Goal: Task Accomplishment & Management: Manage account settings

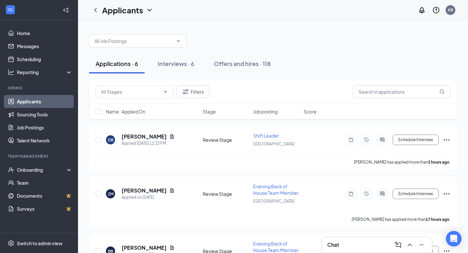
click at [335, 242] on h3 "Chat" at bounding box center [333, 244] width 12 height 7
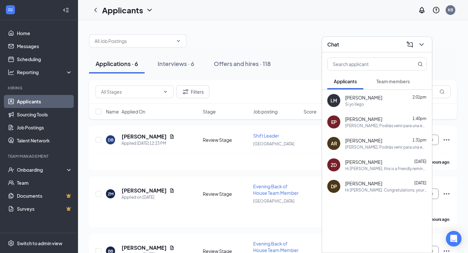
click at [360, 100] on div "Lidia Mendoza 2:01pm Si yo llego" at bounding box center [386, 100] width 82 height 13
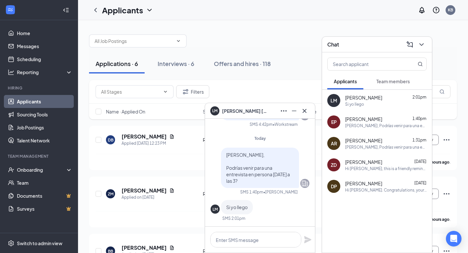
click at [363, 142] on span "Anyely Ramos" at bounding box center [363, 140] width 37 height 7
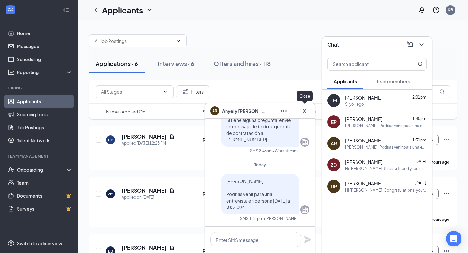
click at [307, 112] on icon "Cross" at bounding box center [305, 111] width 8 height 8
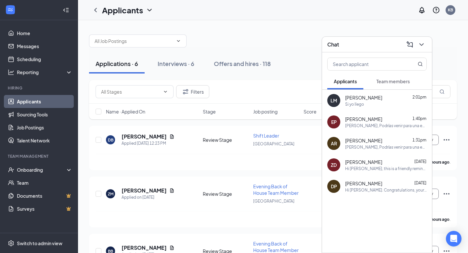
click at [364, 105] on div "Si yo llego" at bounding box center [386, 104] width 82 height 6
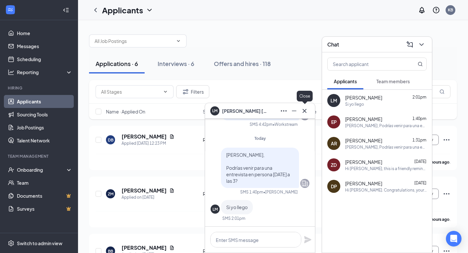
click at [305, 113] on icon "Cross" at bounding box center [305, 111] width 8 height 8
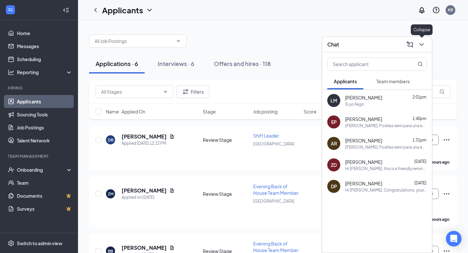
click at [423, 44] on icon "ChevronDown" at bounding box center [422, 45] width 8 height 8
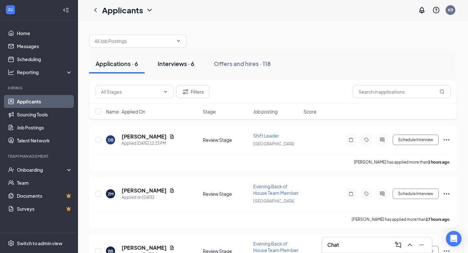
click at [180, 64] on div "Interviews · 6" at bounding box center [176, 63] width 37 height 8
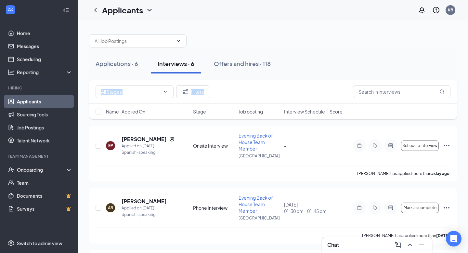
drag, startPoint x: 468, startPoint y: 64, endPoint x: 468, endPoint y: 89, distance: 24.4
click at [113, 66] on div "Applications · 6" at bounding box center [117, 63] width 43 height 8
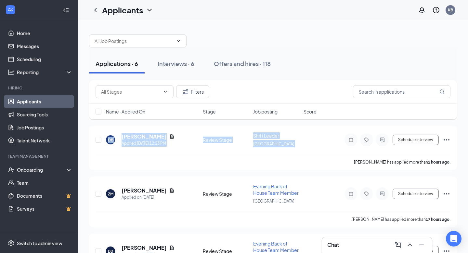
drag, startPoint x: 468, startPoint y: 117, endPoint x: 462, endPoint y: 132, distance: 15.2
click at [462, 132] on div "Applications · 6 Interviews · 6 Offers and hires · 118 Filters Name · Applied O…" at bounding box center [273, 242] width 390 height 444
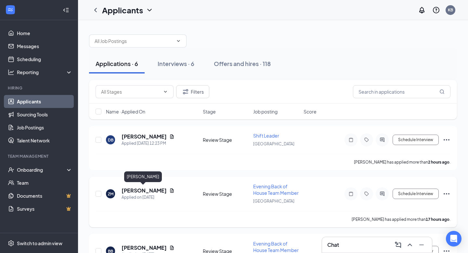
click at [134, 192] on h5 "[PERSON_NAME]" at bounding box center [144, 190] width 45 height 7
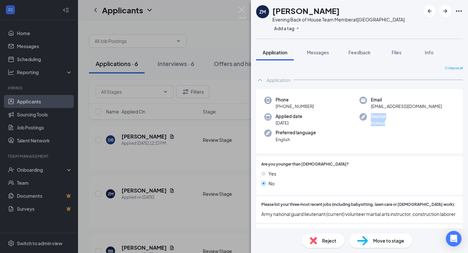
drag, startPoint x: 468, startPoint y: 113, endPoint x: 468, endPoint y: 145, distance: 32.5
click at [468, 145] on div "Collapse all Application Phone +1 (267) 733-3698 Email zamccaa@gmail.com Applie…" at bounding box center [359, 144] width 217 height 168
click at [468, 137] on div "Collapse all Application Phone +1 (267) 733-3698 Email zamccaa@gmail.com Applie…" at bounding box center [359, 144] width 217 height 168
click at [243, 15] on img at bounding box center [242, 13] width 8 height 13
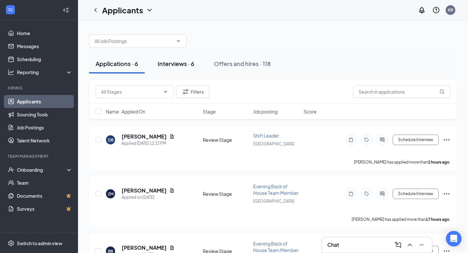
click at [180, 59] on div "Interviews · 6" at bounding box center [176, 63] width 37 height 8
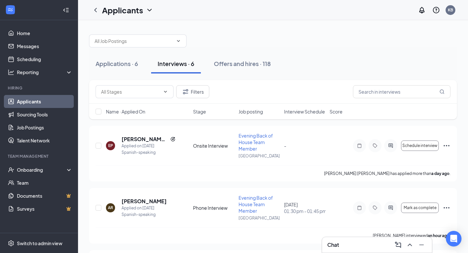
click at [340, 241] on div "Chat" at bounding box center [376, 245] width 99 height 10
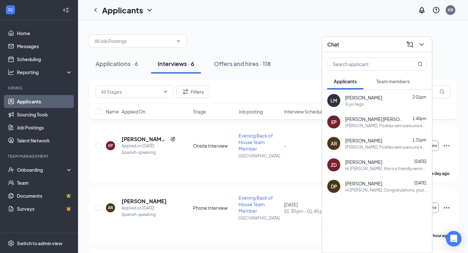
click at [354, 152] on div "AR Anyely Ramos 1:31pm Hola Anyely, Podrías venir para una entrevista en person…" at bounding box center [377, 143] width 110 height 21
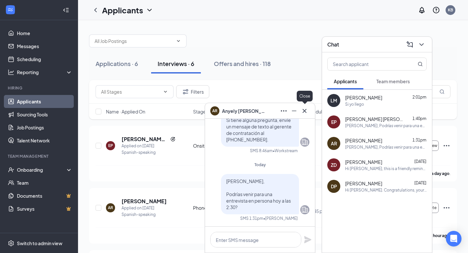
click at [306, 113] on icon "Cross" at bounding box center [305, 111] width 8 height 8
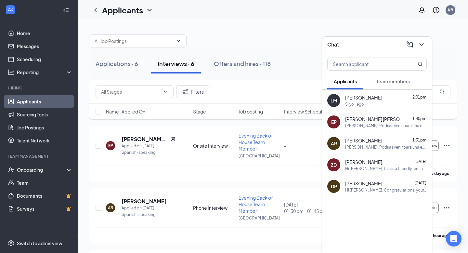
click at [365, 101] on div "Lidia Mendoza 2:01pm Si yo llego" at bounding box center [386, 100] width 82 height 13
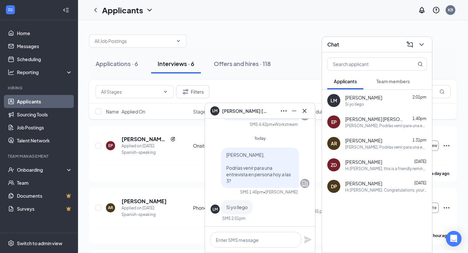
click at [310, 113] on div "LM Lidia Mendoza" at bounding box center [260, 111] width 110 height 16
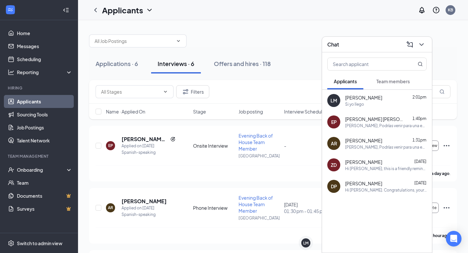
click at [431, 39] on div "Chat" at bounding box center [377, 45] width 110 height 16
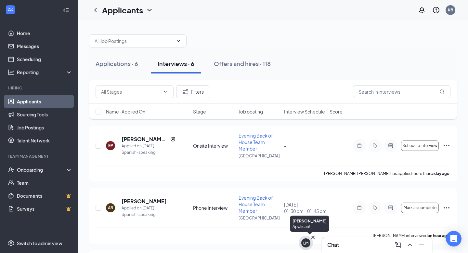
click at [302, 240] on div "LM" at bounding box center [305, 242] width 9 height 9
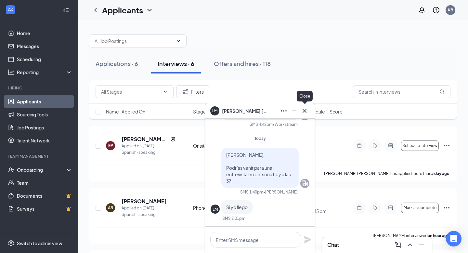
click at [303, 109] on icon "Cross" at bounding box center [305, 111] width 4 height 4
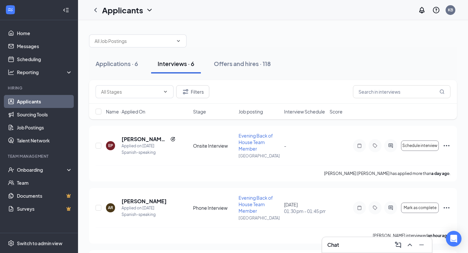
drag, startPoint x: 468, startPoint y: 58, endPoint x: 468, endPoint y: 12, distance: 46.5
click at [468, 12] on div "Applicants KB Chat Applications · 6 Interviews · 6 Offers and hires · 118 Filte…" at bounding box center [273, 250] width 390 height 500
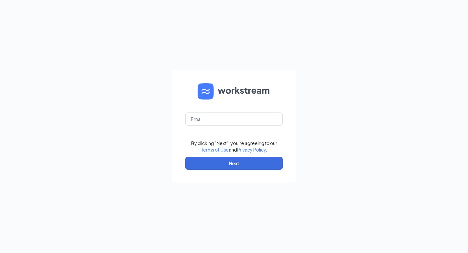
click at [241, 110] on form "By clicking "Next", you're agreeing to our Terms of Use and Privacy Policy . Ne…" at bounding box center [234, 126] width 124 height 112
click at [236, 114] on input "text" at bounding box center [234, 118] width 98 height 13
type input "kbean27@outlook.com"
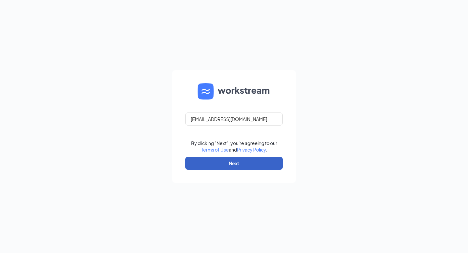
click at [239, 161] on button "Next" at bounding box center [234, 163] width 98 height 13
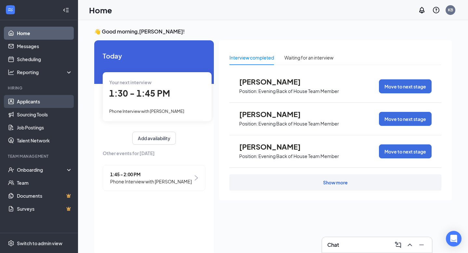
click at [17, 95] on link "Applicants" at bounding box center [45, 101] width 56 height 13
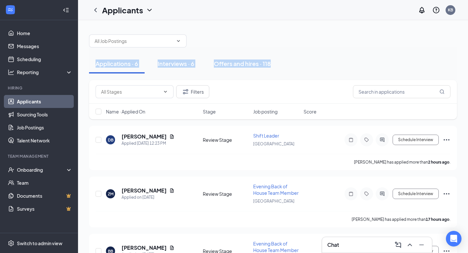
drag, startPoint x: 468, startPoint y: 63, endPoint x: 459, endPoint y: 26, distance: 38.1
click at [459, 26] on div "Applications · 6 Interviews · 6 Offers and hires · 118 Filters Name · Applied O…" at bounding box center [273, 242] width 390 height 444
click at [152, 13] on icon "ChevronDown" at bounding box center [150, 10] width 8 height 8
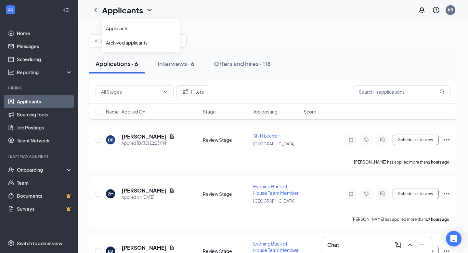
click at [150, 9] on icon "ChevronDown" at bounding box center [150, 10] width 8 height 8
click at [46, 37] on link "Home" at bounding box center [45, 33] width 56 height 13
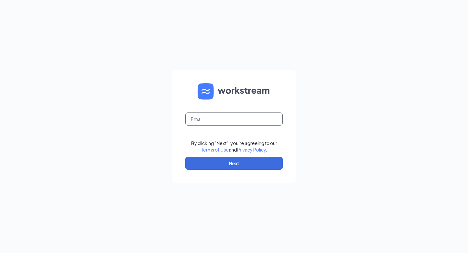
click at [205, 123] on input "text" at bounding box center [234, 118] width 98 height 13
type input "[EMAIL_ADDRESS][DOMAIN_NAME]"
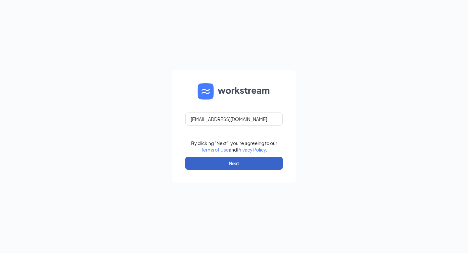
click at [223, 165] on button "Next" at bounding box center [234, 163] width 98 height 13
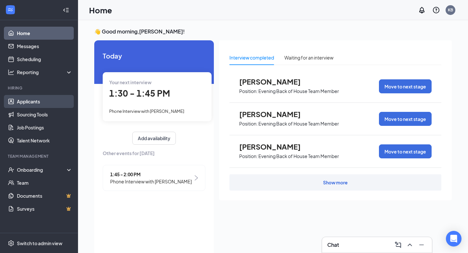
click at [54, 105] on link "Applicants" at bounding box center [45, 101] width 56 height 13
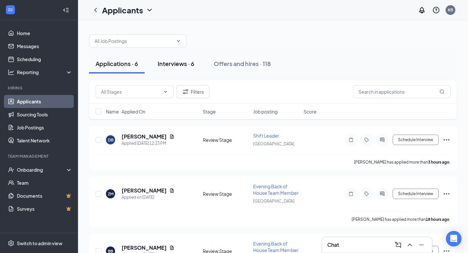
click at [186, 65] on div "Interviews · 6" at bounding box center [176, 63] width 37 height 8
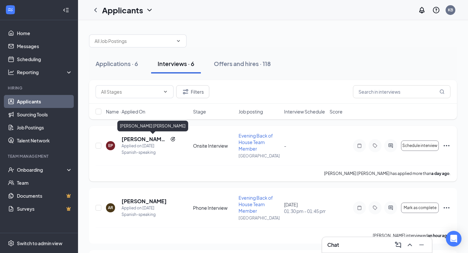
click at [147, 138] on h5 "[PERSON_NAME] [PERSON_NAME]" at bounding box center [145, 139] width 46 height 7
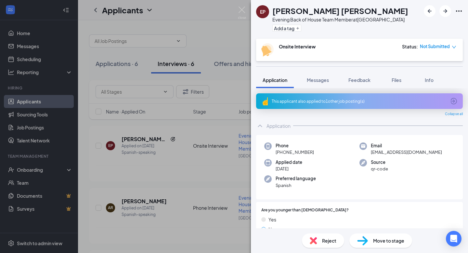
click at [382, 241] on span "Move to stage" at bounding box center [388, 240] width 31 height 7
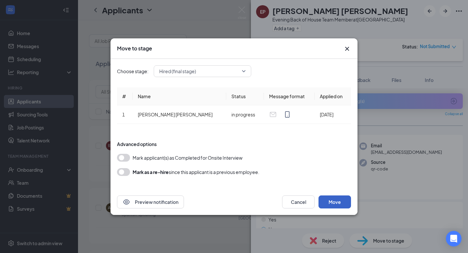
click at [332, 199] on button "Move" at bounding box center [335, 201] width 33 height 13
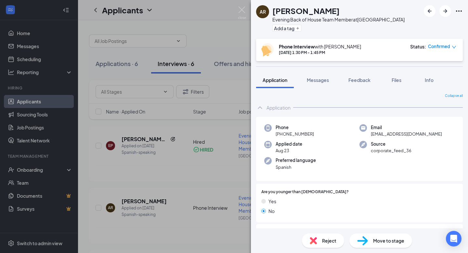
click at [318, 240] on div "Reject" at bounding box center [323, 240] width 42 height 14
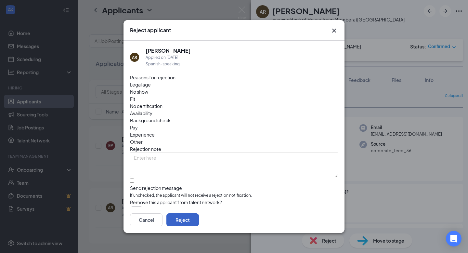
click at [199, 222] on button "Reject" at bounding box center [182, 219] width 33 height 13
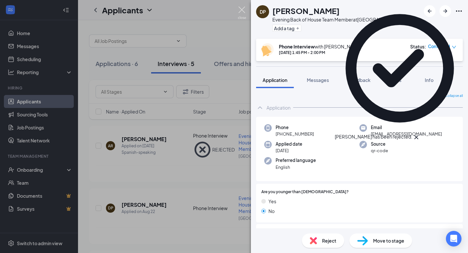
click at [241, 14] on img at bounding box center [242, 13] width 8 height 13
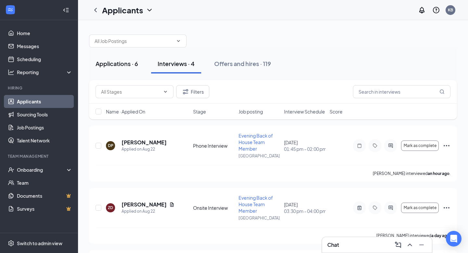
click at [114, 69] on button "Applications · 6" at bounding box center [117, 64] width 56 height 20
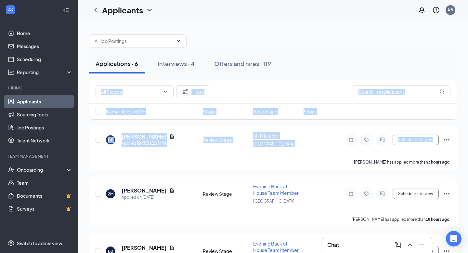
drag, startPoint x: 468, startPoint y: 152, endPoint x: 391, endPoint y: 62, distance: 118.2
click at [391, 62] on div "Applications · 6 Interviews · 4 Offers and hires · 119 Filters Name · Applied O…" at bounding box center [273, 242] width 390 height 444
click at [391, 62] on div "Applications · 6 Interviews · 4 Offers and hires · 119" at bounding box center [273, 64] width 368 height 20
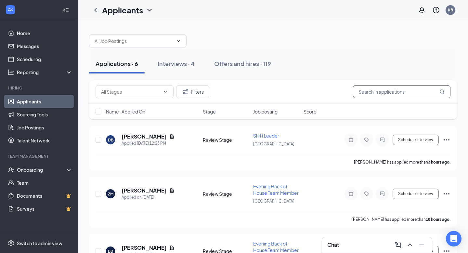
click at [363, 98] on input "text" at bounding box center [402, 91] width 98 height 13
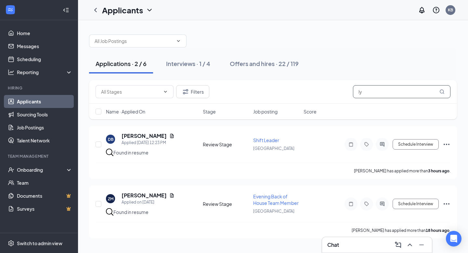
type input "l"
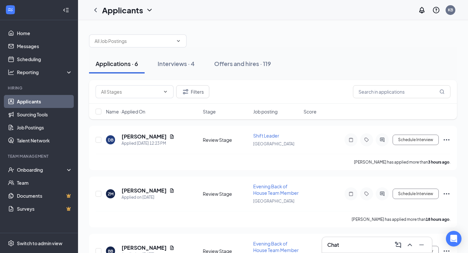
click at [368, 72] on div "Applications · 6 Interviews · 4 Offers and hires · 119" at bounding box center [273, 64] width 368 height 20
drag, startPoint x: 358, startPoint y: 55, endPoint x: 468, endPoint y: 85, distance: 113.4
click at [468, 85] on div "Applications · 6 Interviews · 4 Offers and hires · 119 Filters Name · Applied O…" at bounding box center [273, 242] width 390 height 444
click at [434, 64] on div "Applications · 6 Interviews · 4 Offers and hires · 119" at bounding box center [273, 64] width 368 height 20
drag, startPoint x: 467, startPoint y: 118, endPoint x: 452, endPoint y: 99, distance: 24.1
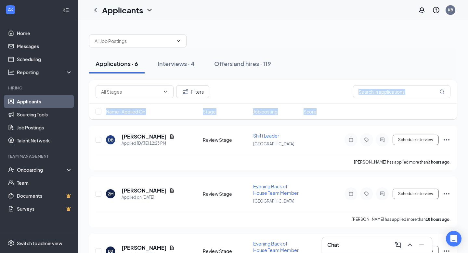
click at [452, 99] on div "Applications · 6 Interviews · 4 Offers and hires · 119 Filters Name · Applied O…" at bounding box center [273, 242] width 390 height 444
click at [452, 99] on div "Filters" at bounding box center [273, 92] width 368 height 24
drag, startPoint x: 468, startPoint y: 78, endPoint x: 468, endPoint y: 86, distance: 8.1
click at [468, 86] on div "Applications · 6 Interviews · 4 Offers and hires · 119 Filters Name · Applied O…" at bounding box center [273, 242] width 390 height 444
click at [397, 68] on div "Applications · 6 Interviews · 4 Offers and hires · 119" at bounding box center [273, 64] width 368 height 20
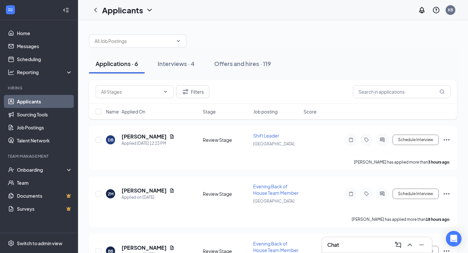
click at [384, 68] on div "Applications · 6 Interviews · 4 Offers and hires · 119" at bounding box center [273, 64] width 368 height 20
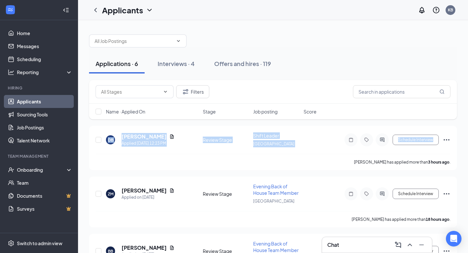
drag, startPoint x: 468, startPoint y: 114, endPoint x: 466, endPoint y: 148, distance: 34.1
click at [466, 148] on div "Applications · 6 Interviews · 4 Offers and hires · 119 Filters Name · Applied O…" at bounding box center [273, 242] width 390 height 444
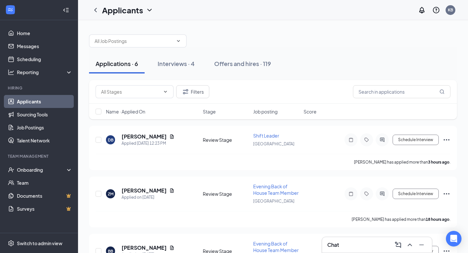
click at [425, 53] on div "Applications · 6 Interviews · 4 Offers and hires · 119" at bounding box center [273, 63] width 368 height 33
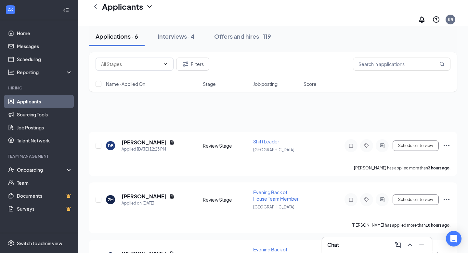
scroll to position [208, 0]
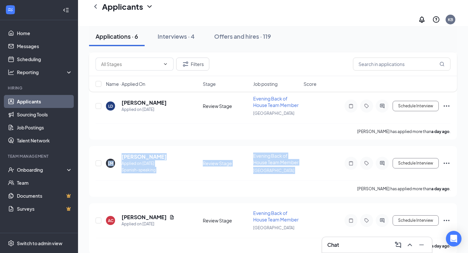
drag, startPoint x: 468, startPoint y: 132, endPoint x: 467, endPoint y: 127, distance: 4.9
click at [467, 127] on div "Applications · 6 Interviews · 4 Offers and hires · 119 Filters Name · Applied O…" at bounding box center [273, 40] width 390 height 444
click at [463, 124] on div "Applications · 6 Interviews · 4 Offers and hires · 119 Filters Name · Applied O…" at bounding box center [273, 40] width 390 height 444
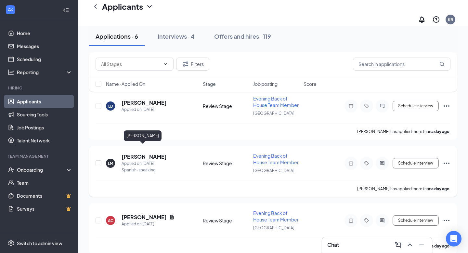
click at [150, 153] on h5 "[PERSON_NAME]" at bounding box center [144, 156] width 45 height 7
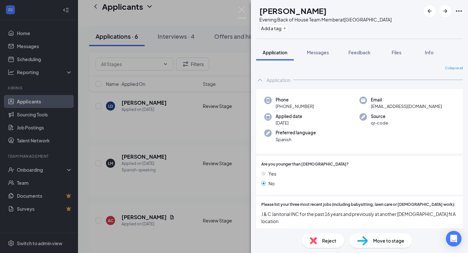
click at [394, 241] on span "Move to stage" at bounding box center [388, 240] width 31 height 7
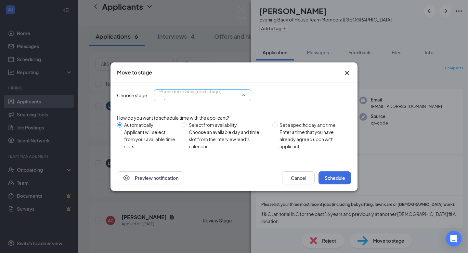
click at [180, 96] on span "Phone Interview (next stage)" at bounding box center [190, 91] width 62 height 10
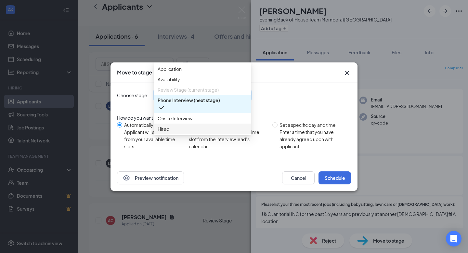
click at [174, 132] on span "Hired" at bounding box center [203, 128] width 90 height 7
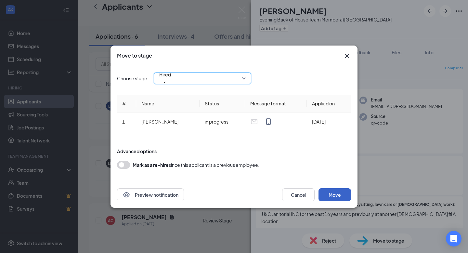
click at [329, 191] on button "Move" at bounding box center [335, 194] width 33 height 13
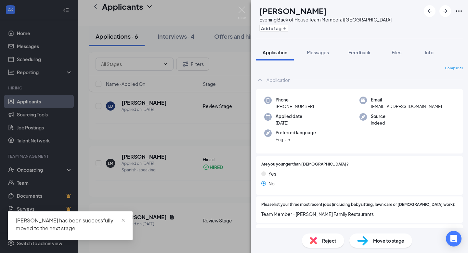
click at [54, 129] on div "AC [PERSON_NAME] Evening Back of House Team Member at [GEOGRAPHIC_DATA] Add a t…" at bounding box center [234, 126] width 468 height 253
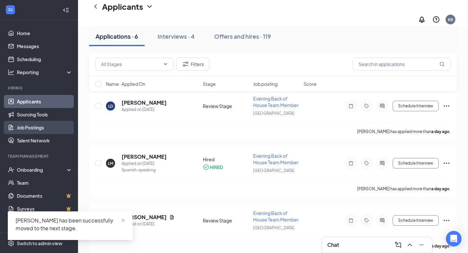
scroll to position [151, 0]
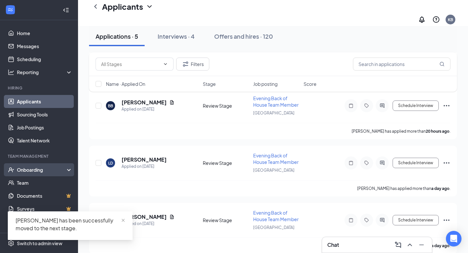
click at [46, 170] on div "Onboarding" at bounding box center [42, 169] width 50 height 7
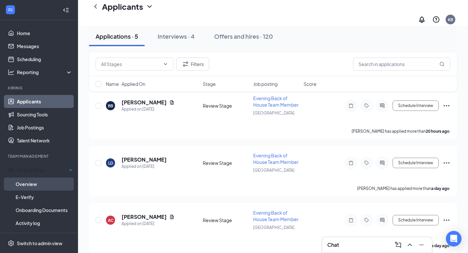
click at [41, 184] on link "Overview" at bounding box center [44, 183] width 57 height 13
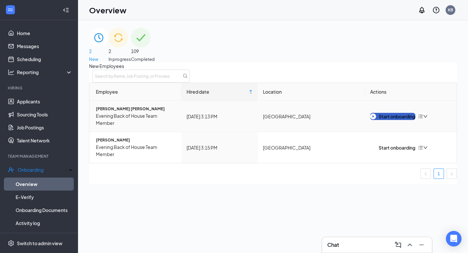
click at [403, 120] on div "Start onboarding" at bounding box center [392, 116] width 45 height 7
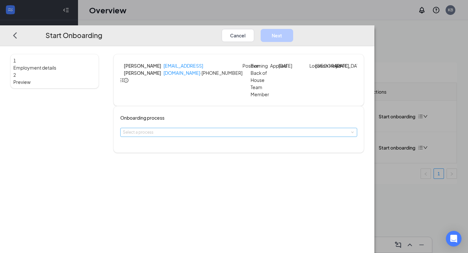
click at [233, 136] on div "Select a process" at bounding box center [237, 132] width 229 height 7
click at [213, 152] on span "Team member CFA [GEOGRAPHIC_DATA], [GEOGRAPHIC_DATA]" at bounding box center [221, 151] width 119 height 5
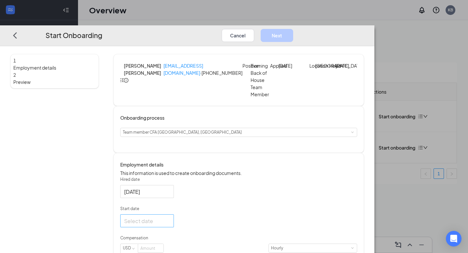
click at [170, 225] on div at bounding box center [147, 220] width 46 height 8
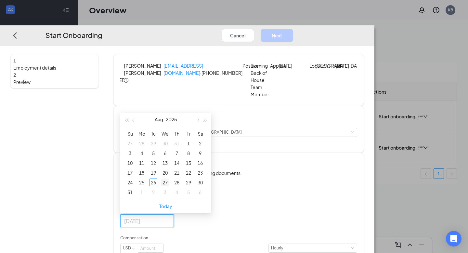
type input "[DATE]"
click at [169, 186] on div "27" at bounding box center [165, 182] width 8 height 8
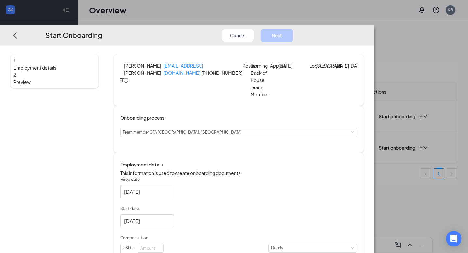
click at [374, 148] on div "1 Employment details 2 Preview [PERSON_NAME] [PERSON_NAME] [EMAIL_ADDRESS][DOMA…" at bounding box center [187, 149] width 374 height 207
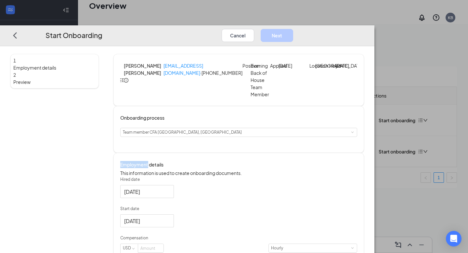
scroll to position [29, 0]
click at [357, 168] on h4 "Employment details" at bounding box center [238, 164] width 237 height 7
drag, startPoint x: 466, startPoint y: 132, endPoint x: 466, endPoint y: 137, distance: 5.2
click at [374, 137] on div "1 Employment details 2 Preview [PERSON_NAME] [PERSON_NAME] [EMAIL_ADDRESS][DOMA…" at bounding box center [187, 149] width 374 height 207
drag, startPoint x: 468, startPoint y: 117, endPoint x: 468, endPoint y: 129, distance: 11.4
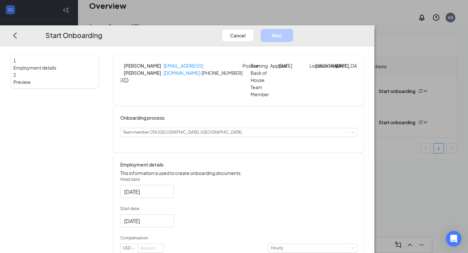
click at [374, 129] on div "1 Employment details 2 Preview [PERSON_NAME] [PERSON_NAME] [EMAIL_ADDRESS][DOMA…" at bounding box center [187, 149] width 374 height 207
click at [364, 119] on div "1 Employment details 2 Preview [PERSON_NAME] [PERSON_NAME] [EMAIL_ADDRESS][DOMA…" at bounding box center [187, 166] width 354 height 224
click at [374, 57] on div "1 Employment details 2 Preview [PERSON_NAME] [PERSON_NAME] [EMAIL_ADDRESS][DOMA…" at bounding box center [187, 149] width 374 height 207
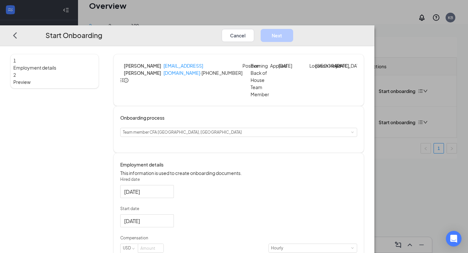
click at [364, 108] on div "1 Employment details 2 Preview [PERSON_NAME] [PERSON_NAME] [EMAIL_ADDRESS][DOMA…" at bounding box center [187, 166] width 354 height 224
click at [33, 29] on h2 "Start Onboarding Cancel Next" at bounding box center [170, 35] width 274 height 13
click at [8, 6] on div "Start Onboarding Cancel Next 1 Employment details 2 Preview [PERSON_NAME] [PERS…" at bounding box center [234, 126] width 468 height 253
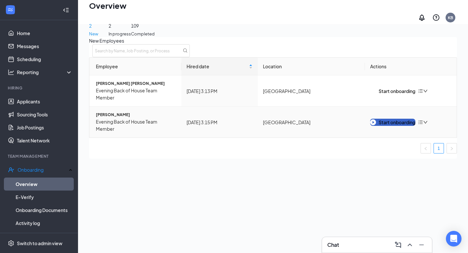
click at [375, 119] on img "button" at bounding box center [373, 122] width 6 height 6
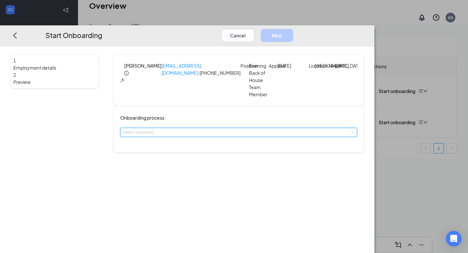
click at [351, 134] on span at bounding box center [352, 132] width 3 height 3
click at [244, 148] on li "Team member CFA [GEOGRAPHIC_DATA], [GEOGRAPHIC_DATA]" at bounding box center [213, 151] width 107 height 11
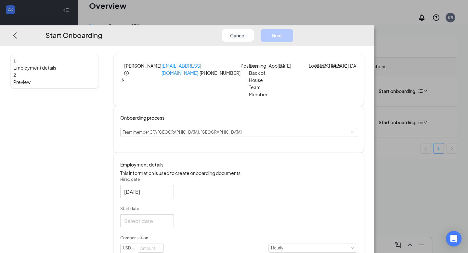
click at [303, 159] on div "[PERSON_NAME] [EMAIL_ADDRESS][DOMAIN_NAME] · [PHONE_NUMBER] Position Evening Ba…" at bounding box center [238, 166] width 251 height 224
drag, startPoint x: 144, startPoint y: 158, endPoint x: 124, endPoint y: 188, distance: 36.1
click at [124, 188] on div "1 Employment details 2 Preview [PERSON_NAME][GEOGRAPHIC_DATA] [EMAIL_ADDRESS][D…" at bounding box center [187, 166] width 354 height 224
click at [99, 188] on div "1 Employment details 2 Preview" at bounding box center [54, 166] width 88 height 224
click at [99, 193] on div "1 Employment details 2 Preview" at bounding box center [54, 166] width 88 height 224
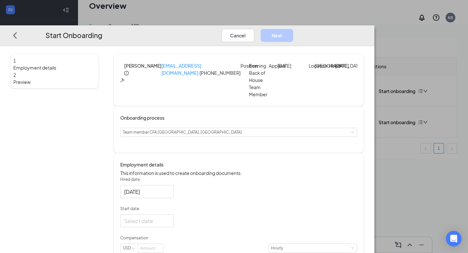
click at [72, 78] on span "Preview" at bounding box center [54, 81] width 83 height 7
click at [99, 141] on div "1 Employment details 2 Preview" at bounding box center [54, 166] width 88 height 224
click at [170, 225] on div at bounding box center [147, 220] width 46 height 8
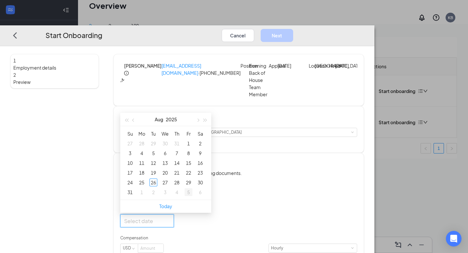
type input "[DATE]"
click at [157, 196] on div "2" at bounding box center [154, 192] width 8 height 8
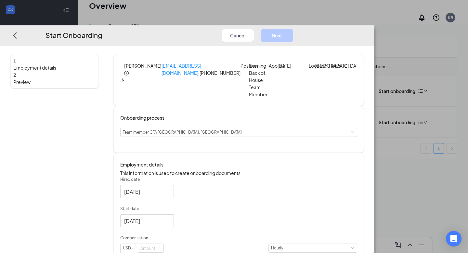
click at [236, 212] on p "Start date" at bounding box center [238, 209] width 237 height 6
click at [169, 222] on input "[DATE]" at bounding box center [146, 220] width 45 height 8
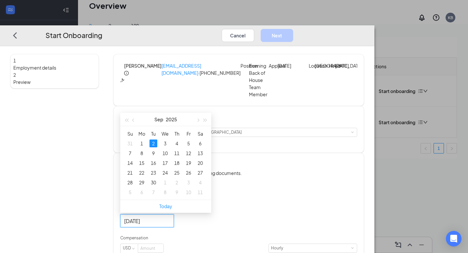
click at [211, 213] on div "Today" at bounding box center [165, 206] width 91 height 13
click at [357, 212] on div "Hired date [DATE] Start date [DATE] [DATE] Su Mo Tu We Th Fr Sa 31 1 2 3 4 5 6 …" at bounding box center [238, 218] width 237 height 85
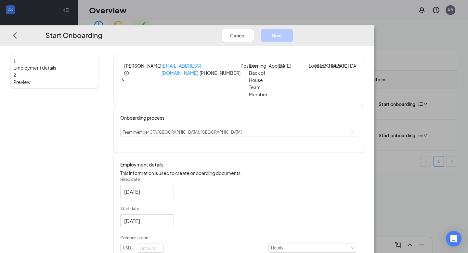
scroll to position [13, 0]
click at [468, 205] on html "Home Messages Scheduling Reporting Hiring Applicants Sourcing Tools Job Posting…" at bounding box center [234, 113] width 468 height 253
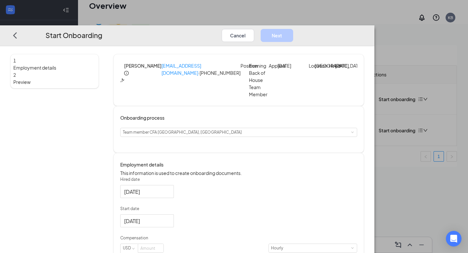
scroll to position [29, 0]
click at [374, 193] on div "1 Employment details 2 Preview [PERSON_NAME][GEOGRAPHIC_DATA] [EMAIL_ADDRESS][D…" at bounding box center [187, 149] width 374 height 207
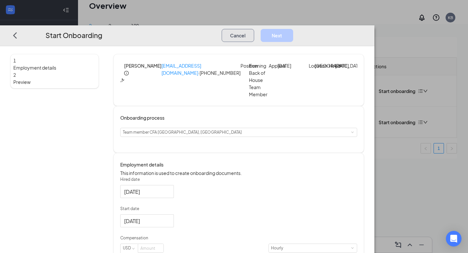
click at [254, 29] on button "Cancel" at bounding box center [238, 35] width 33 height 13
